Goal: Book appointment/travel/reservation

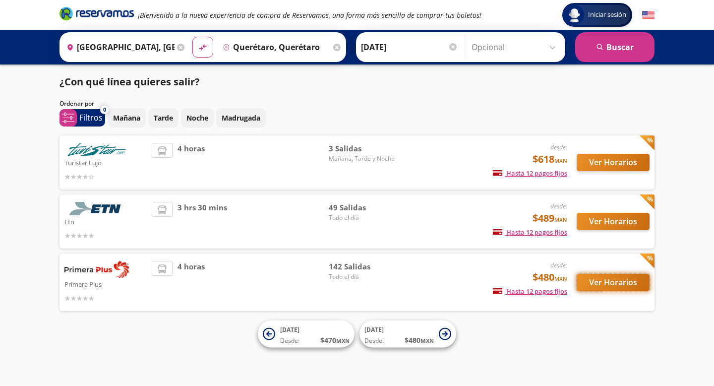
click at [627, 291] on button "Ver Horarios" at bounding box center [613, 282] width 73 height 17
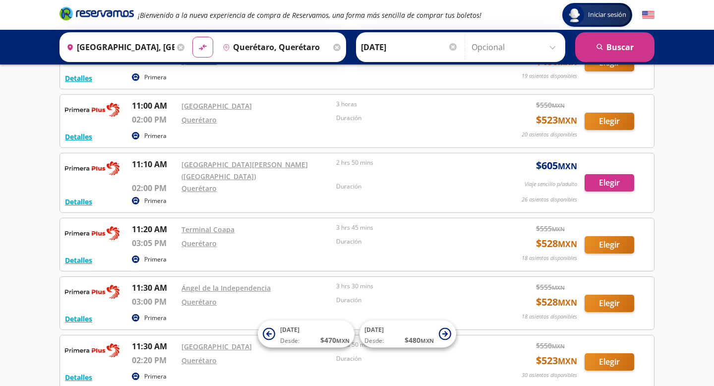
scroll to position [2786, 0]
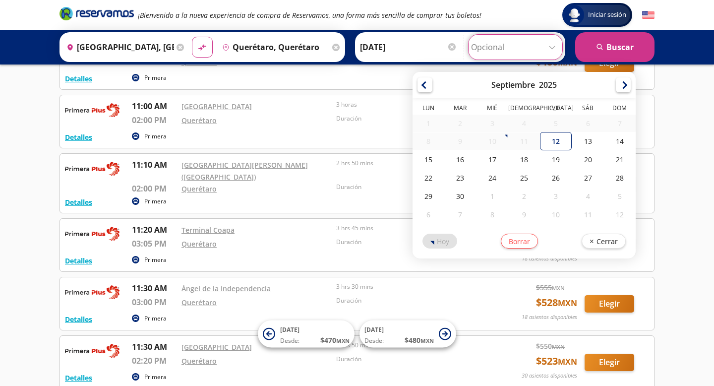
click at [516, 53] on input "Opcional" at bounding box center [515, 47] width 89 height 25
click at [166, 43] on input "[GEOGRAPHIC_DATA], [GEOGRAPHIC_DATA]" at bounding box center [118, 47] width 112 height 25
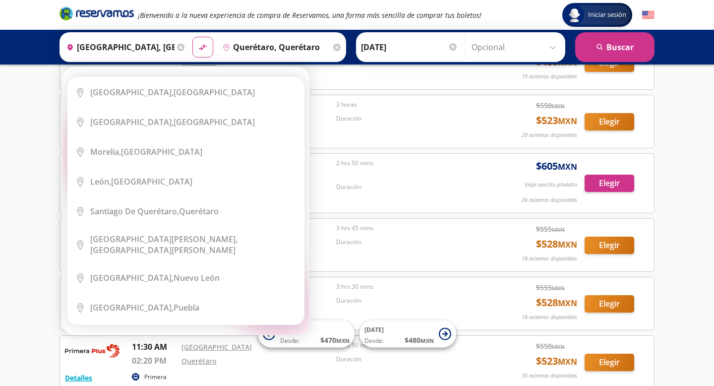
click at [179, 45] on icon at bounding box center [180, 47] width 7 height 7
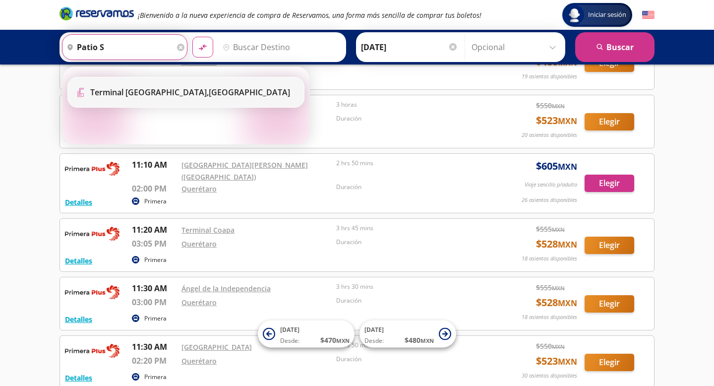
click at [221, 94] on div "Terminal [GEOGRAPHIC_DATA], [GEOGRAPHIC_DATA]" at bounding box center [190, 92] width 200 height 11
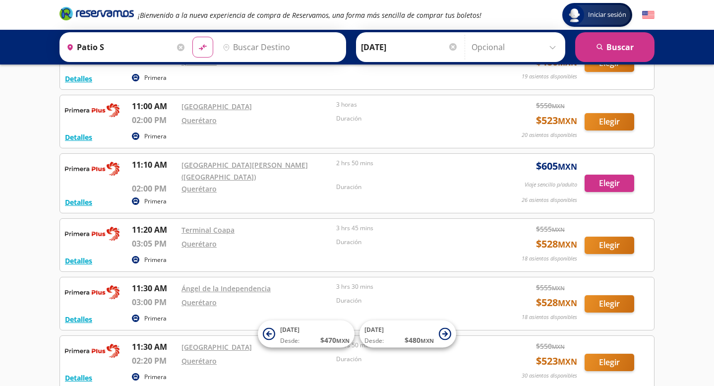
type input "Terminal [GEOGRAPHIC_DATA], [GEOGRAPHIC_DATA]"
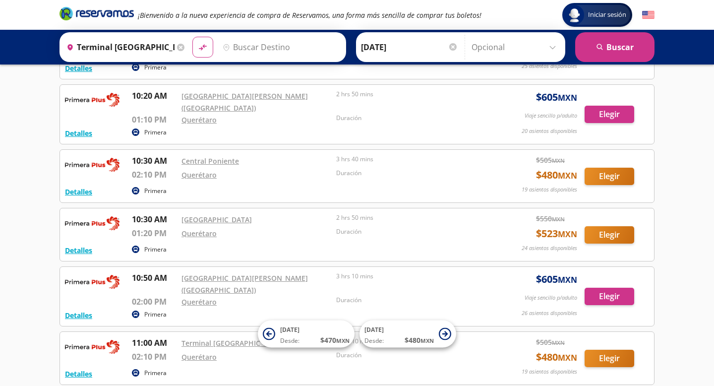
scroll to position [2491, 0]
